Goal: Task Accomplishment & Management: Use online tool/utility

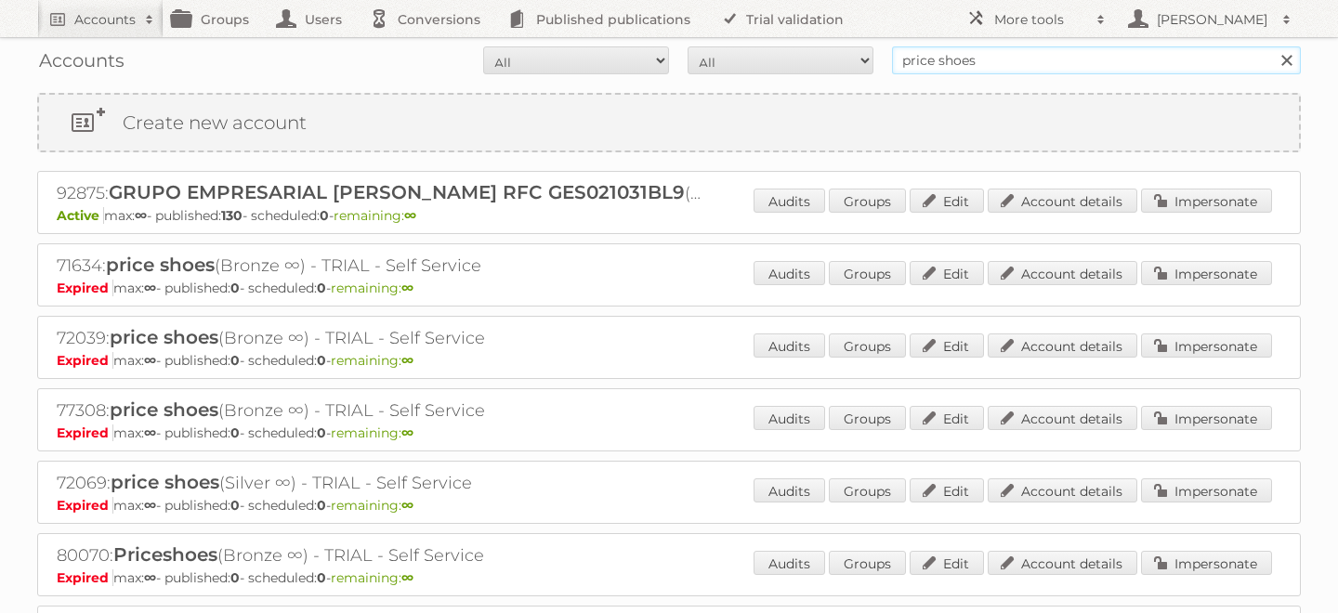
click at [995, 51] on input "price shoes" at bounding box center [1096, 60] width 409 height 28
type input "optronics"
click at [1272, 46] on input "Search" at bounding box center [1286, 60] width 28 height 28
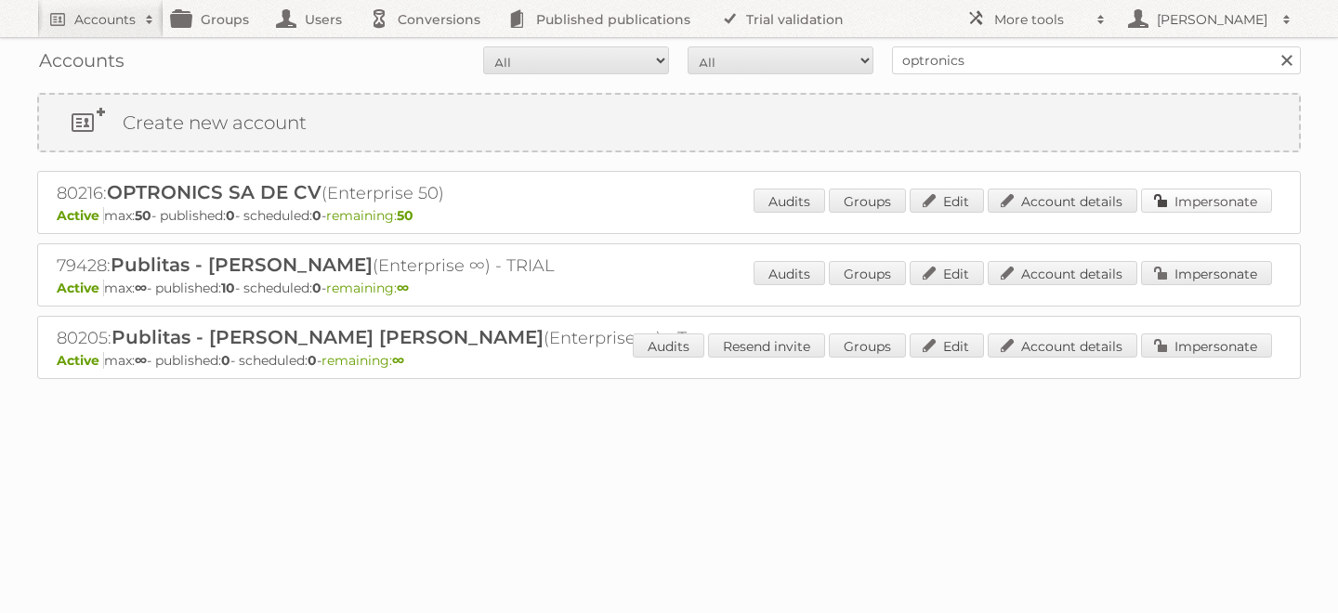
click at [1192, 202] on link "Impersonate" at bounding box center [1206, 201] width 131 height 24
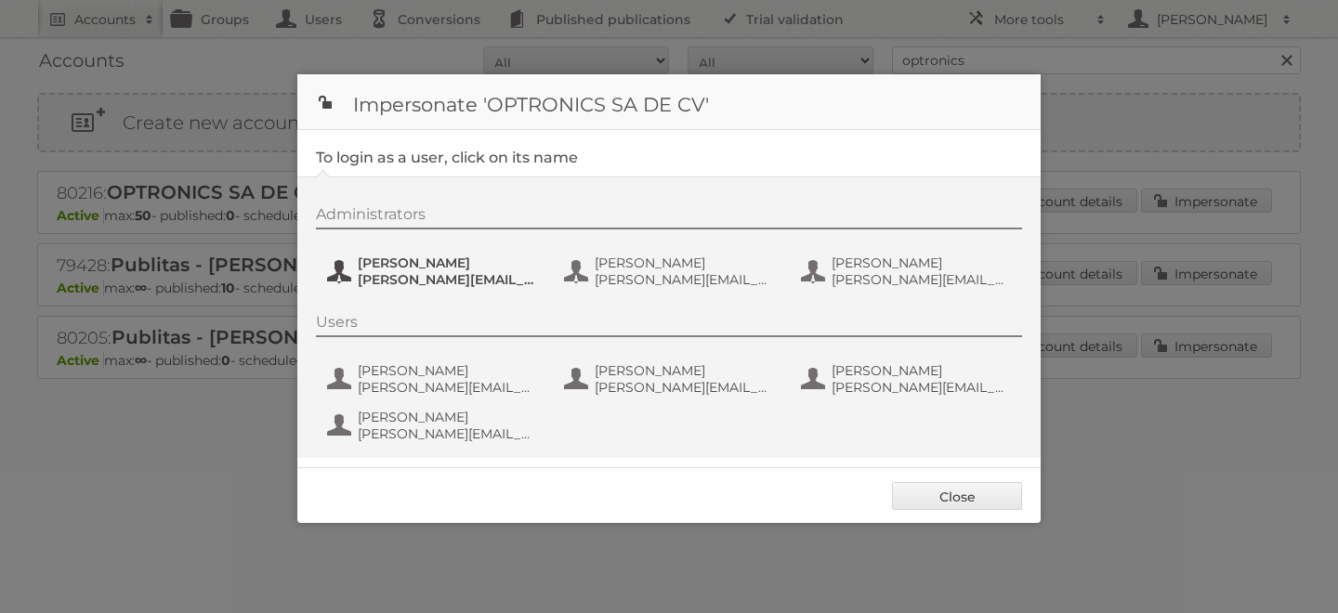
click at [416, 267] on span "[PERSON_NAME]" at bounding box center [448, 263] width 180 height 17
